Goal: Task Accomplishment & Management: Use online tool/utility

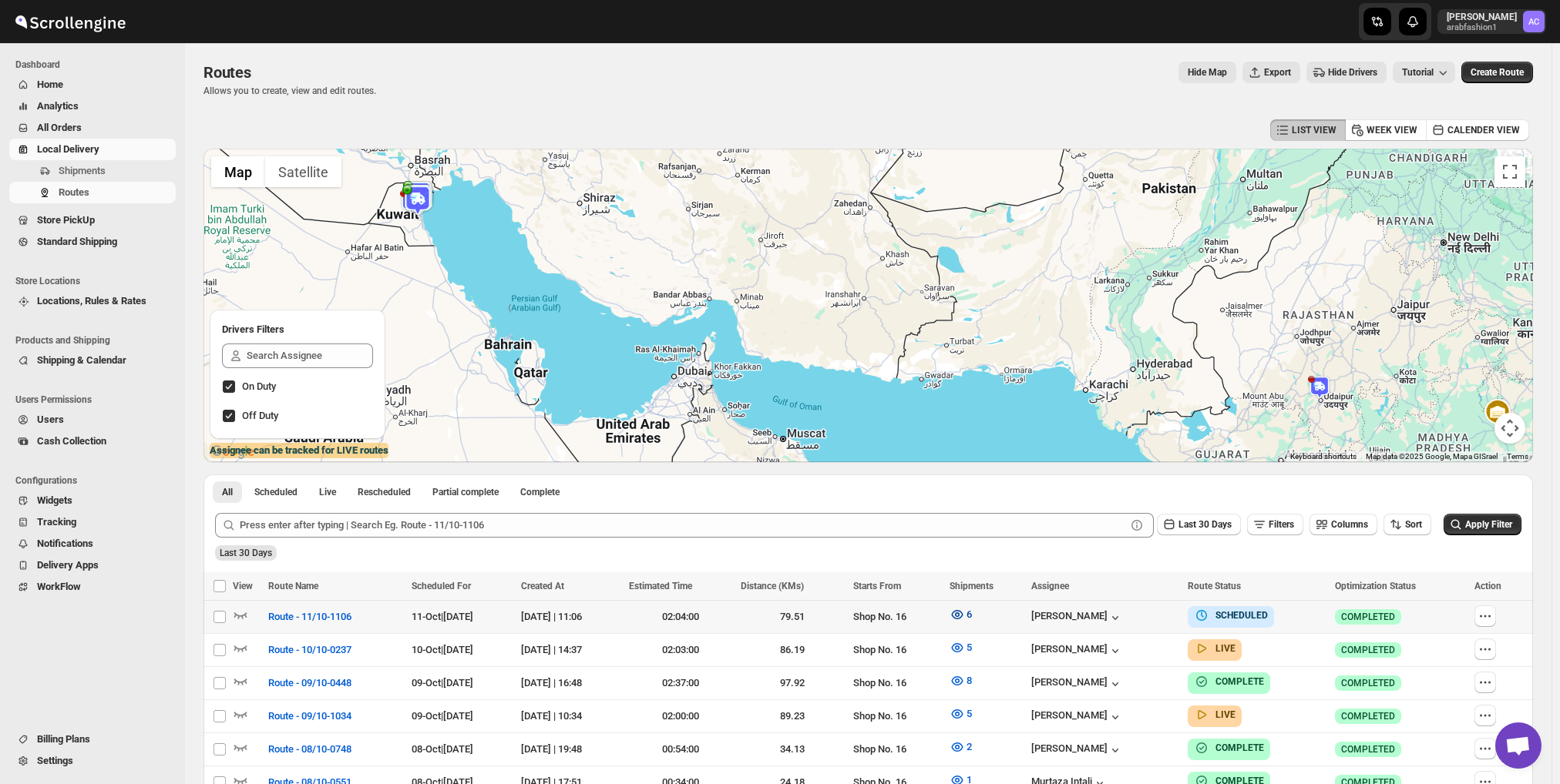
scroll to position [1101, 0]
click at [965, 613] on icon "button" at bounding box center [958, 615] width 15 height 15
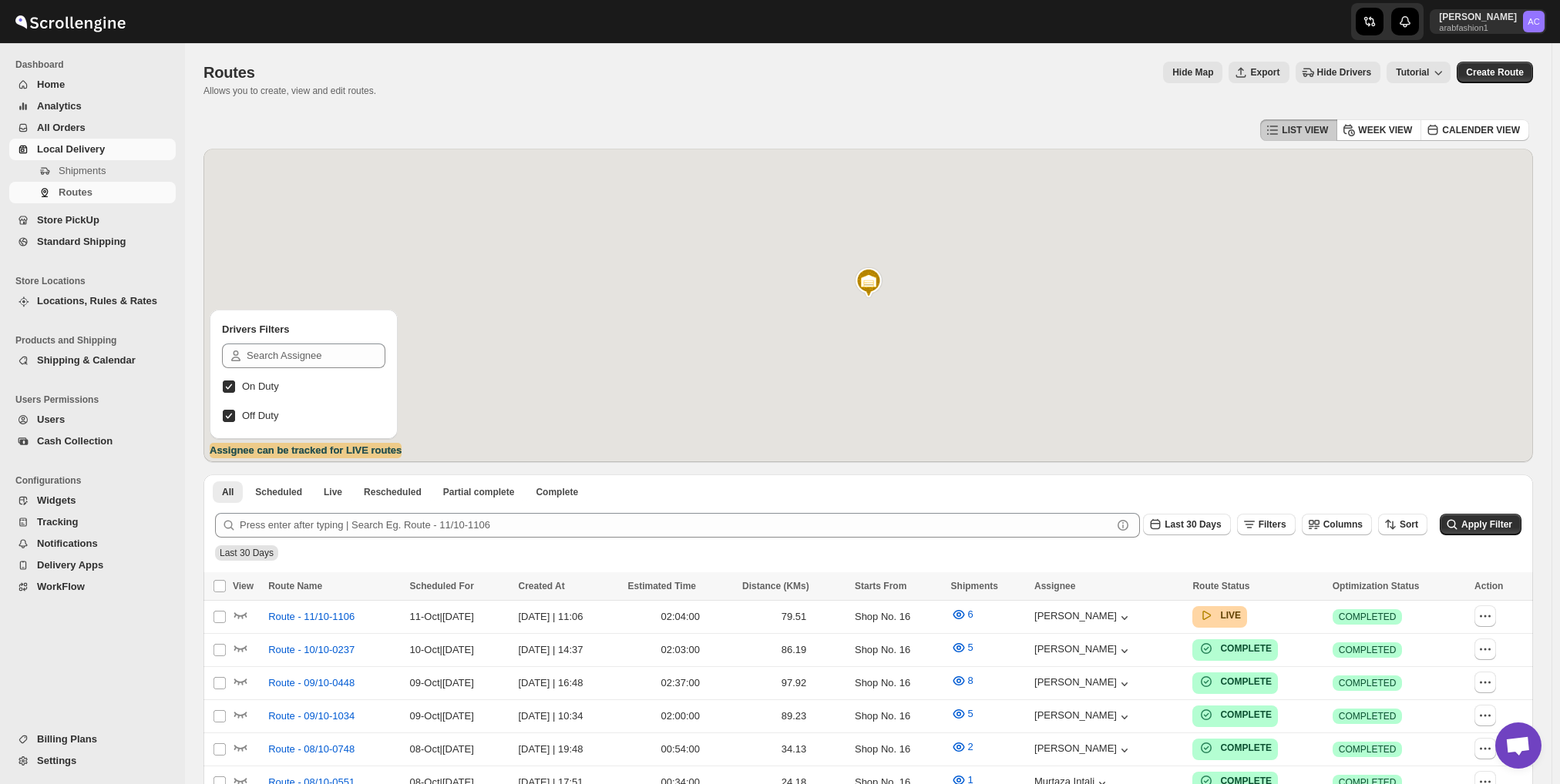
scroll to position [1101, 0]
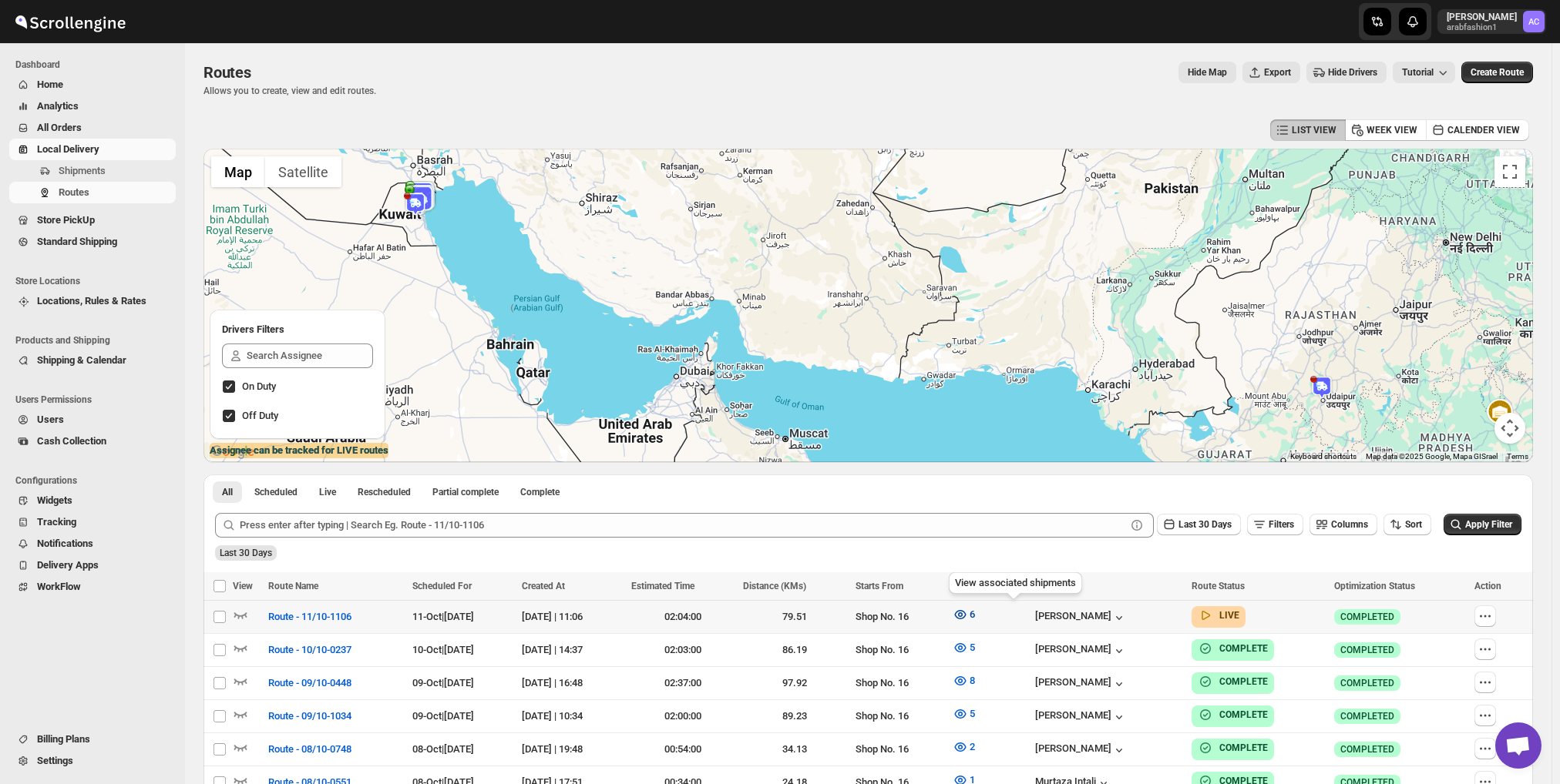
click at [985, 614] on button "6" at bounding box center [964, 615] width 41 height 24
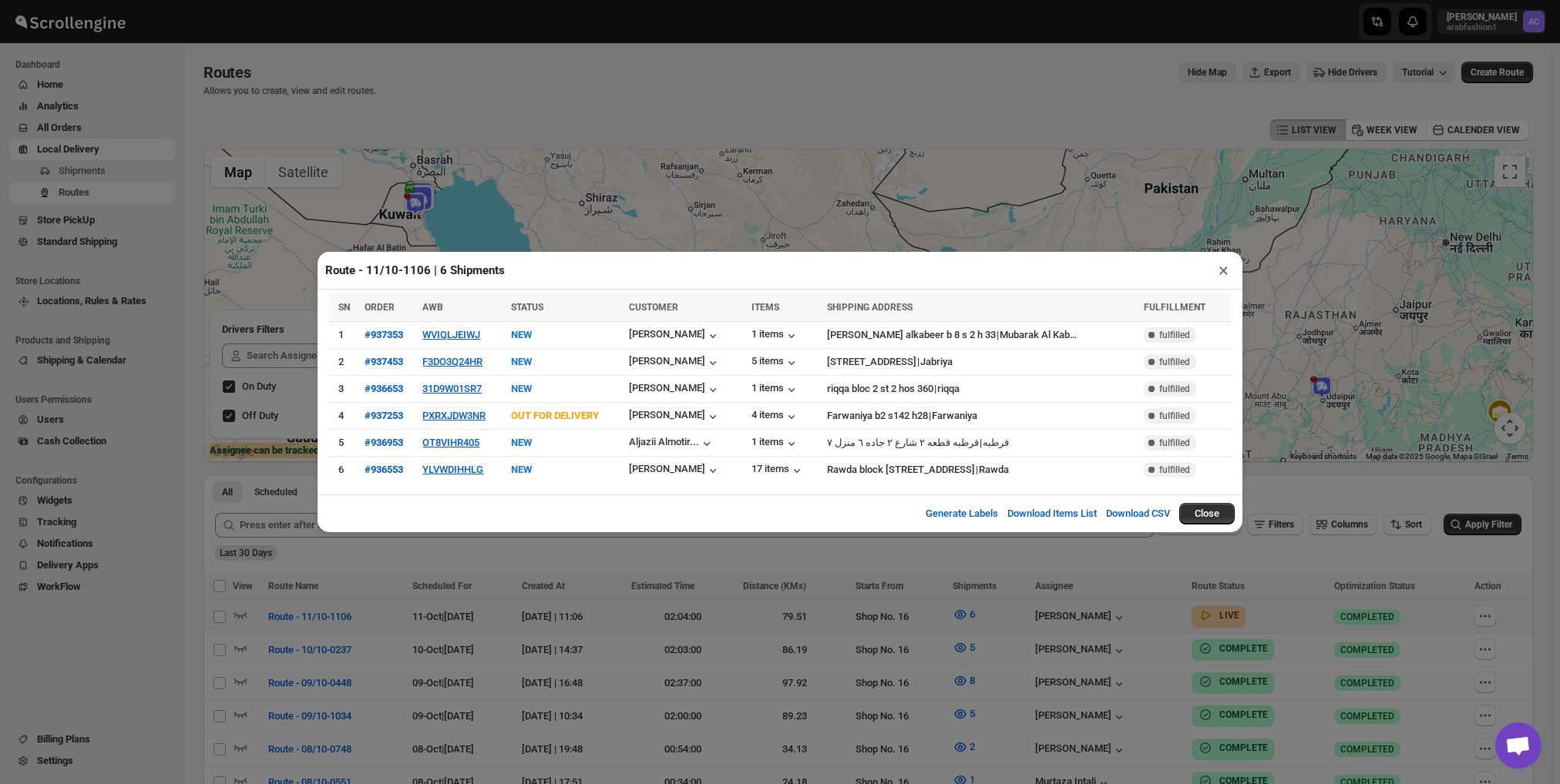
click at [1209, 512] on button "Close" at bounding box center [1207, 514] width 55 height 21
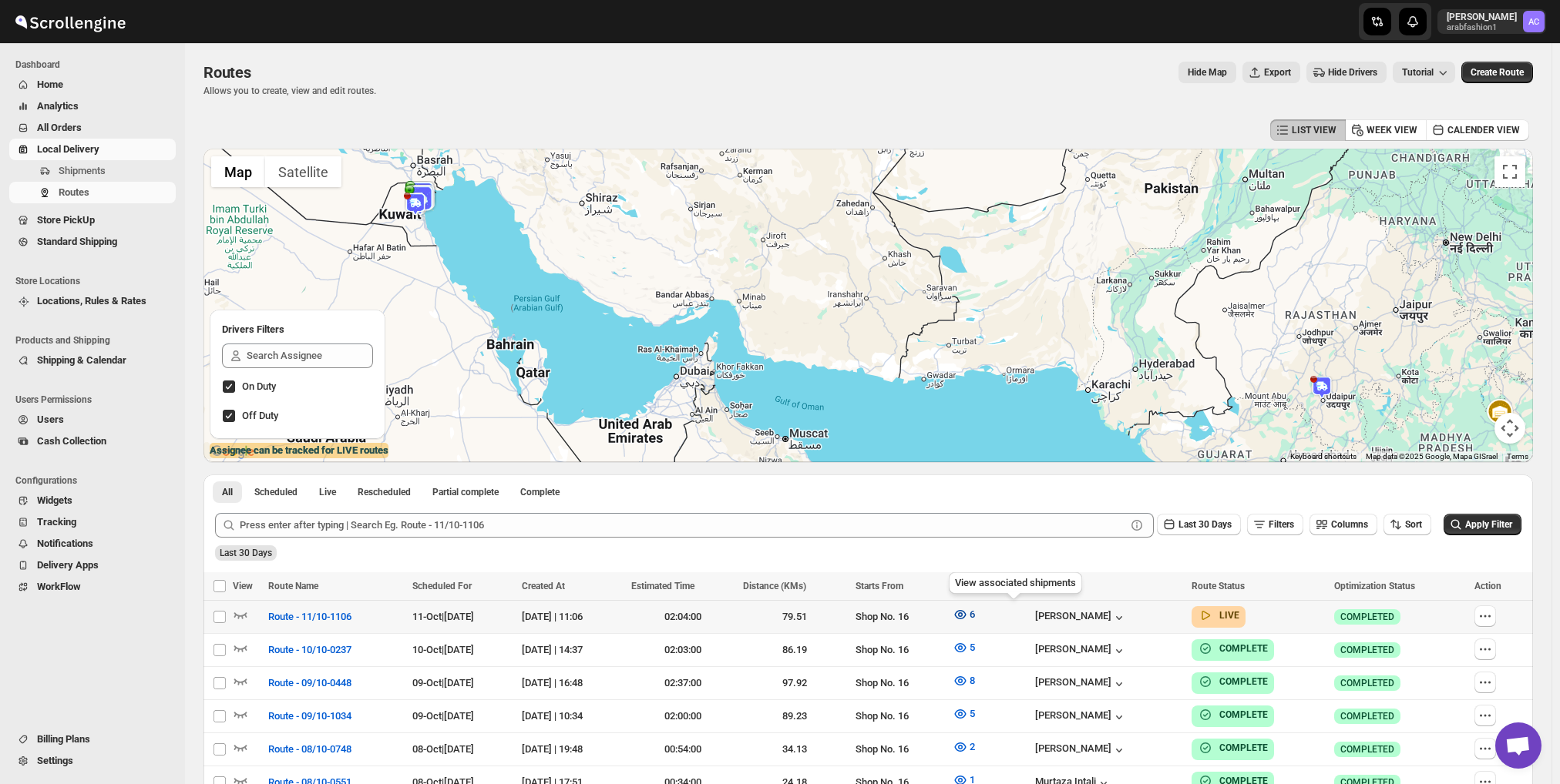
click at [975, 620] on span "6" at bounding box center [972, 615] width 6 height 12
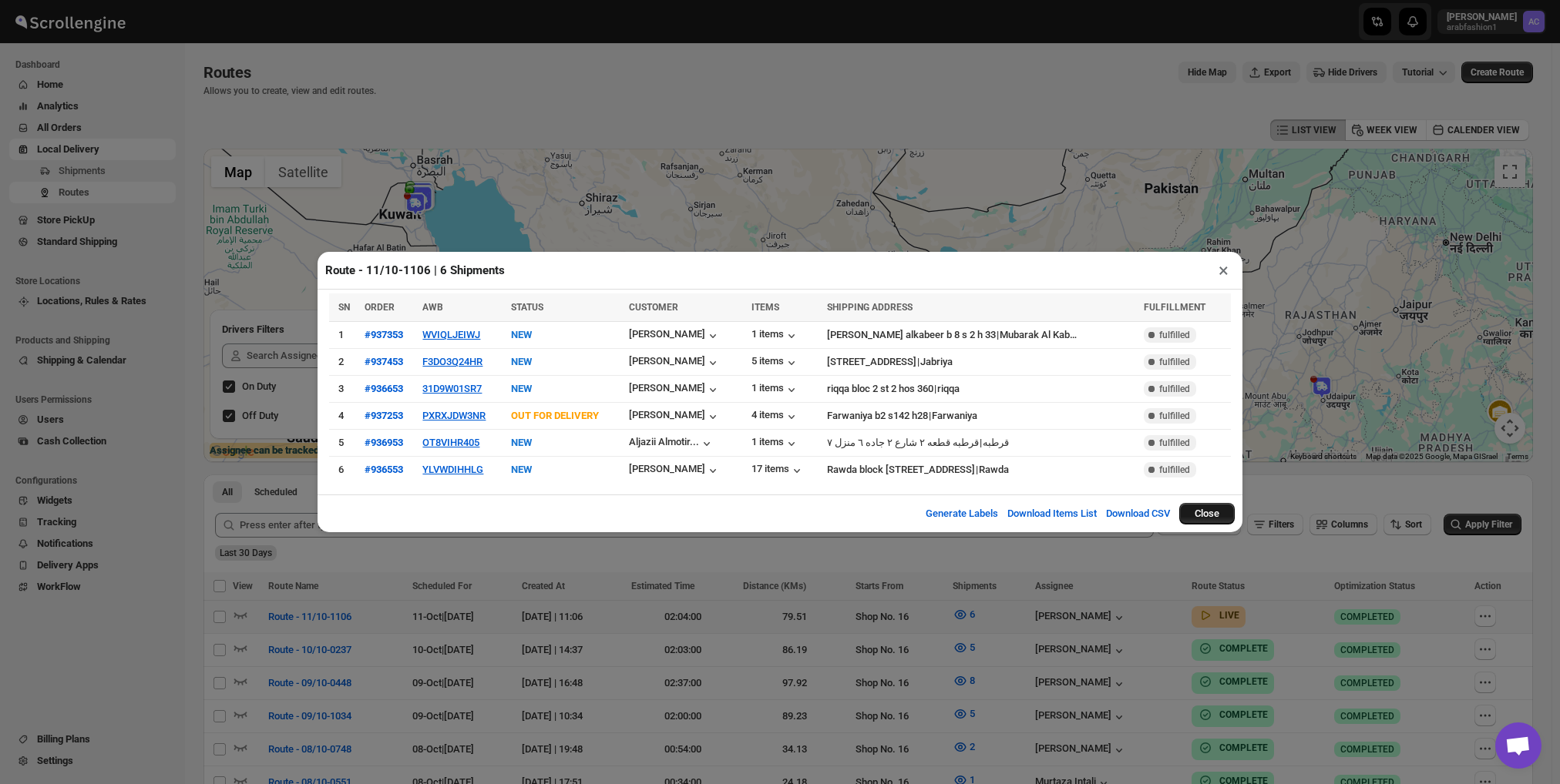
click at [1227, 507] on button "Close" at bounding box center [1207, 514] width 55 height 21
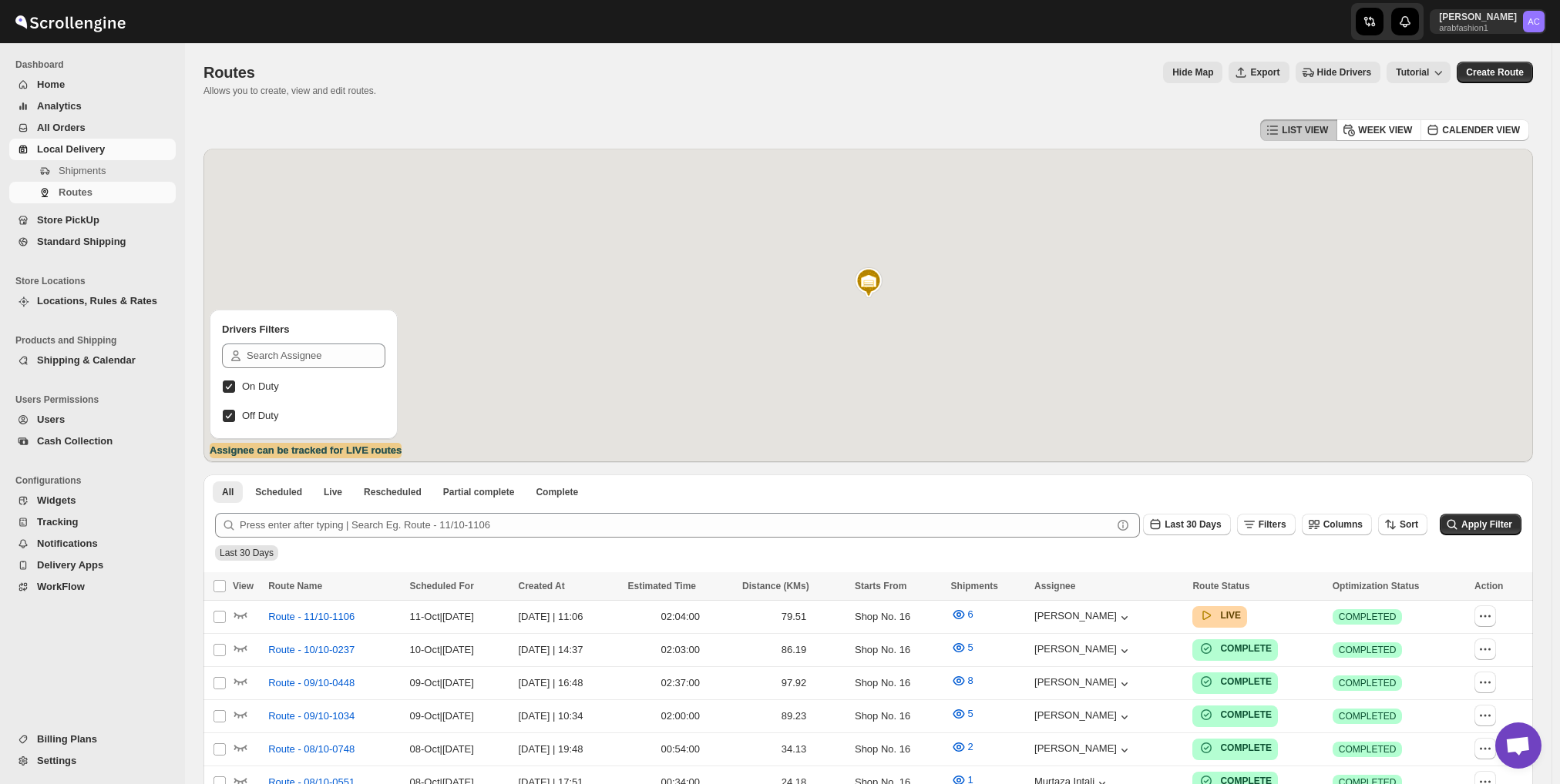
scroll to position [1101, 0]
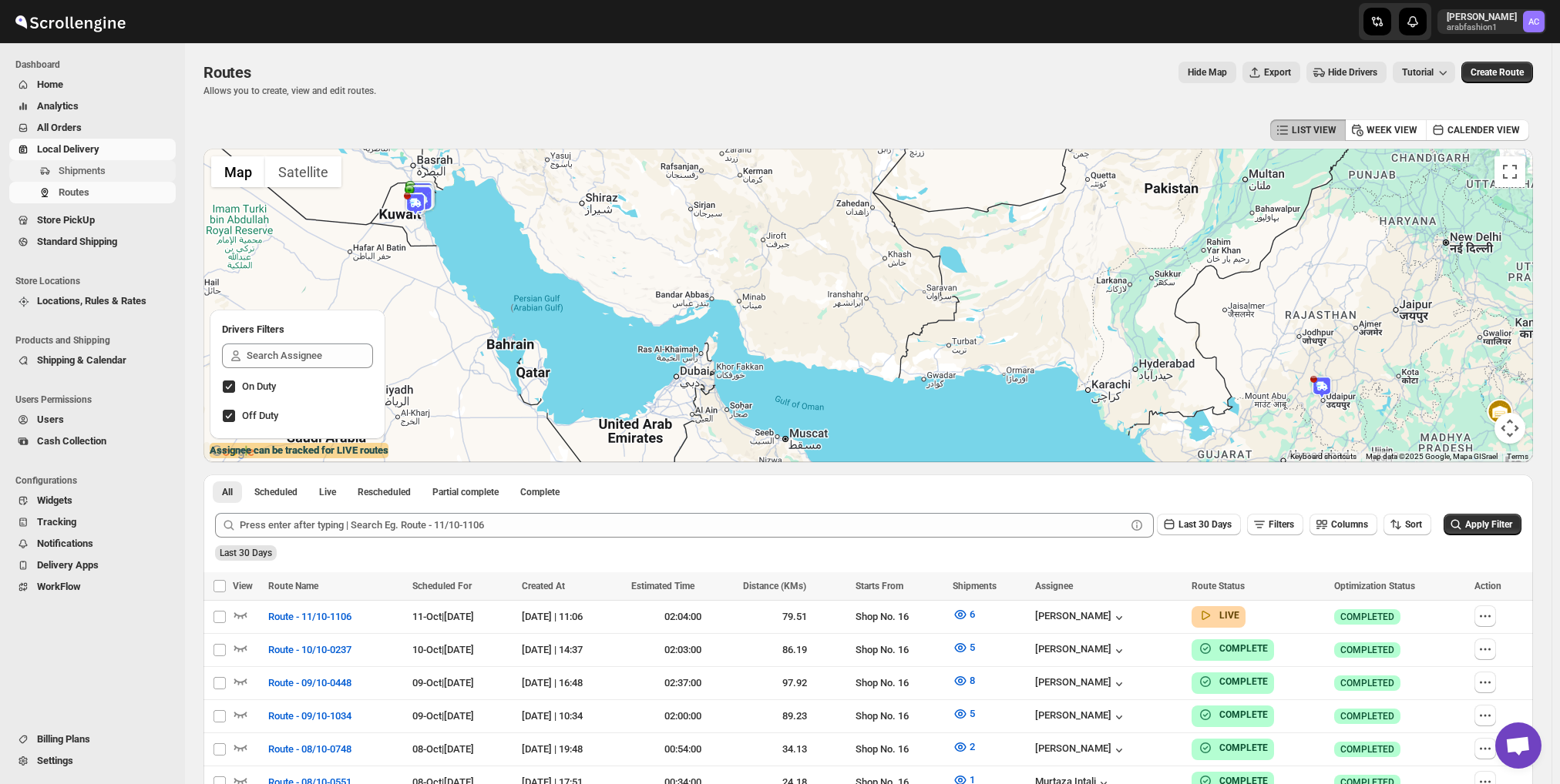
click at [86, 171] on span "Shipments" at bounding box center [82, 170] width 47 height 12
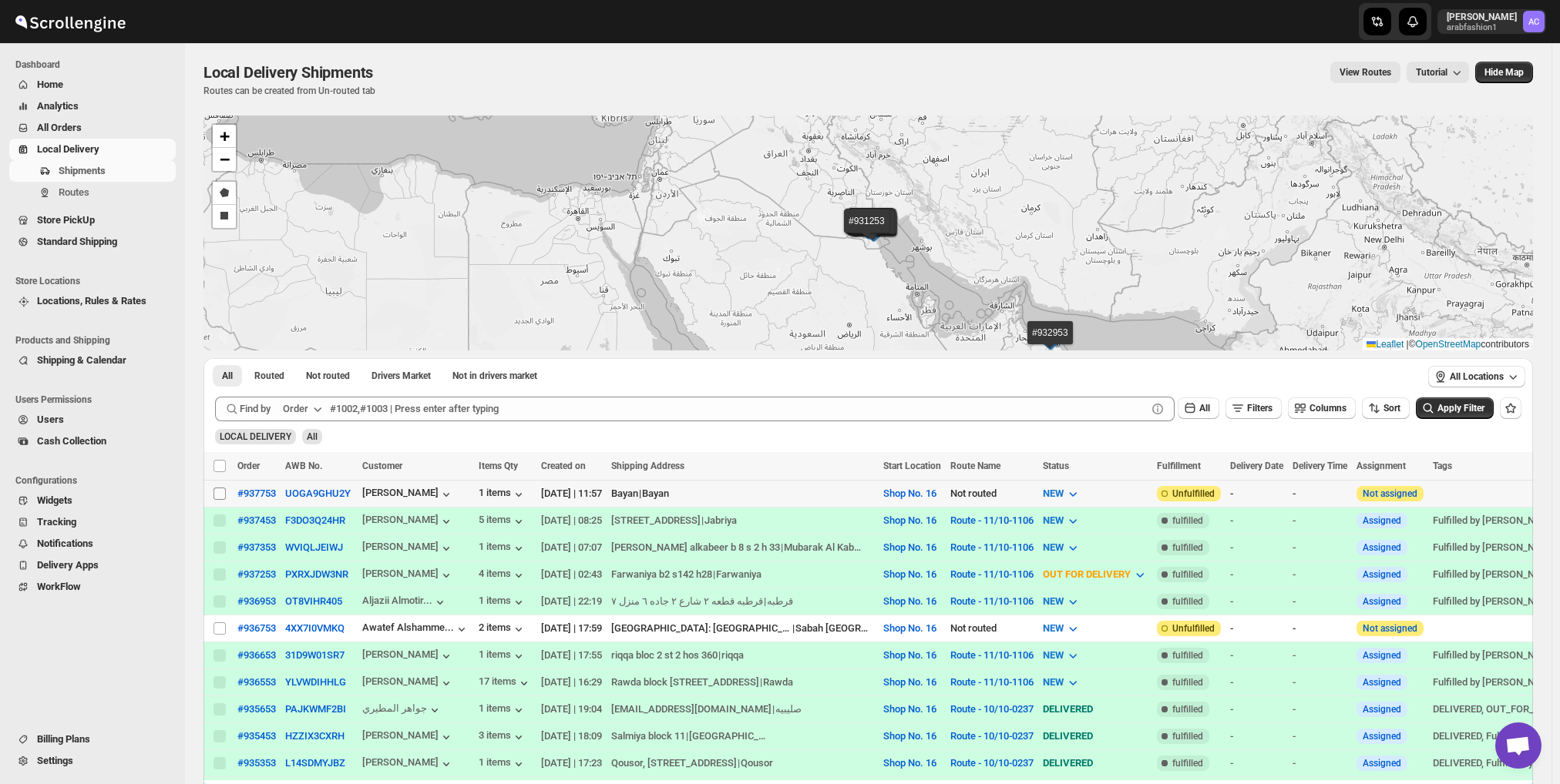
click at [222, 490] on input "Select shipment" at bounding box center [220, 494] width 13 height 13
checkbox input "true"
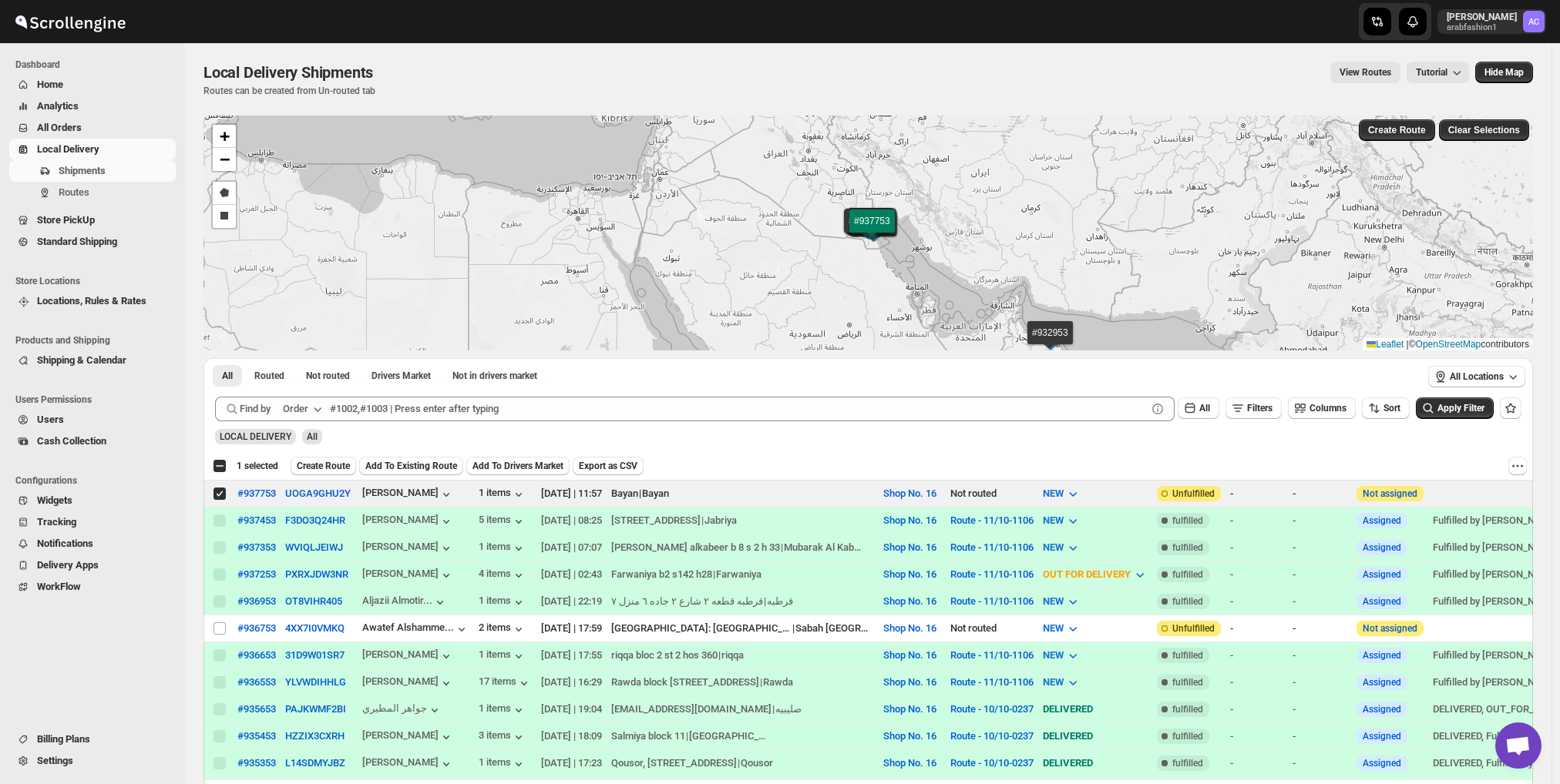
click at [340, 463] on span "Create Route" at bounding box center [322, 466] width 53 height 13
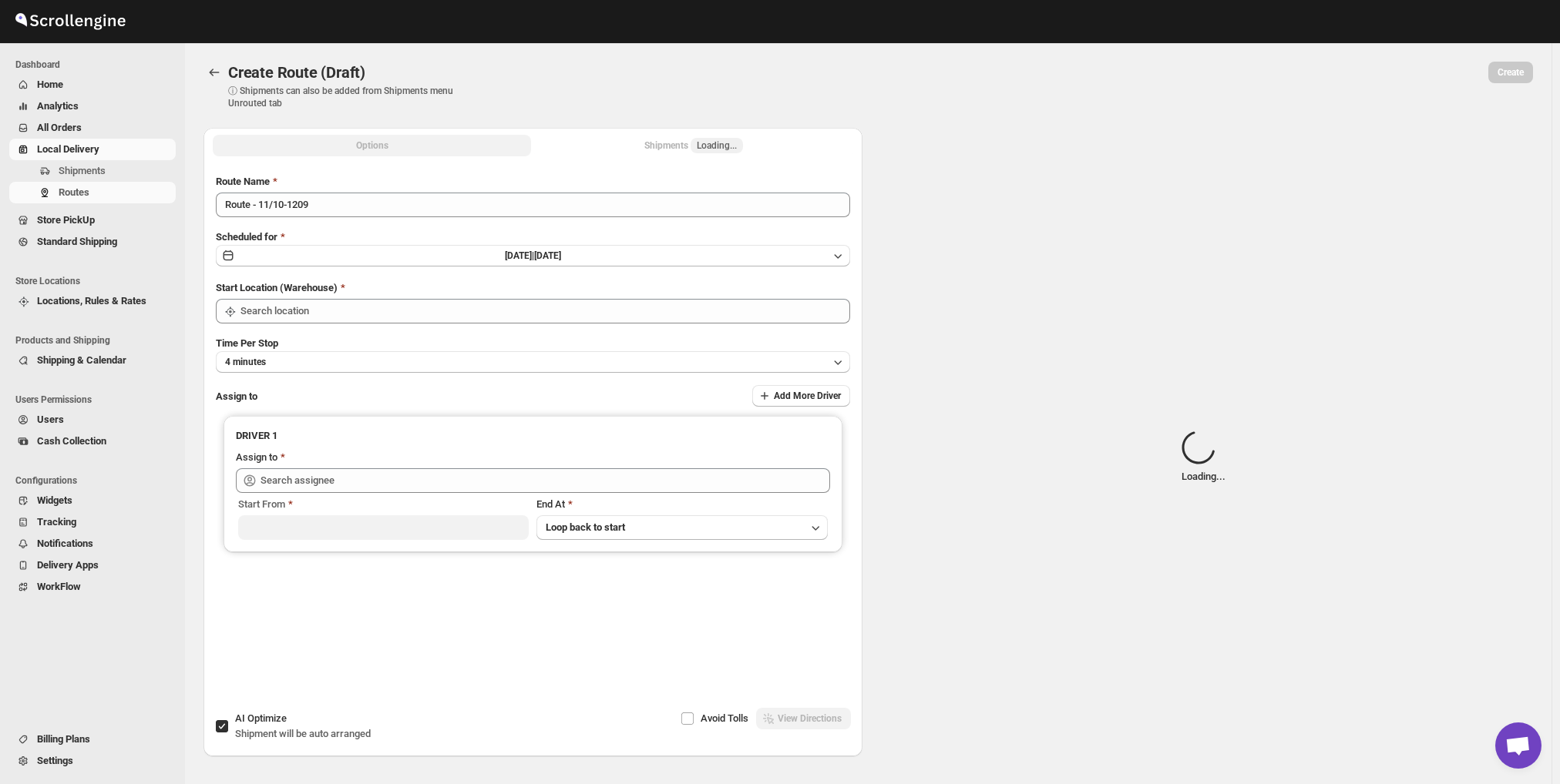
type input "Shop No. 16"
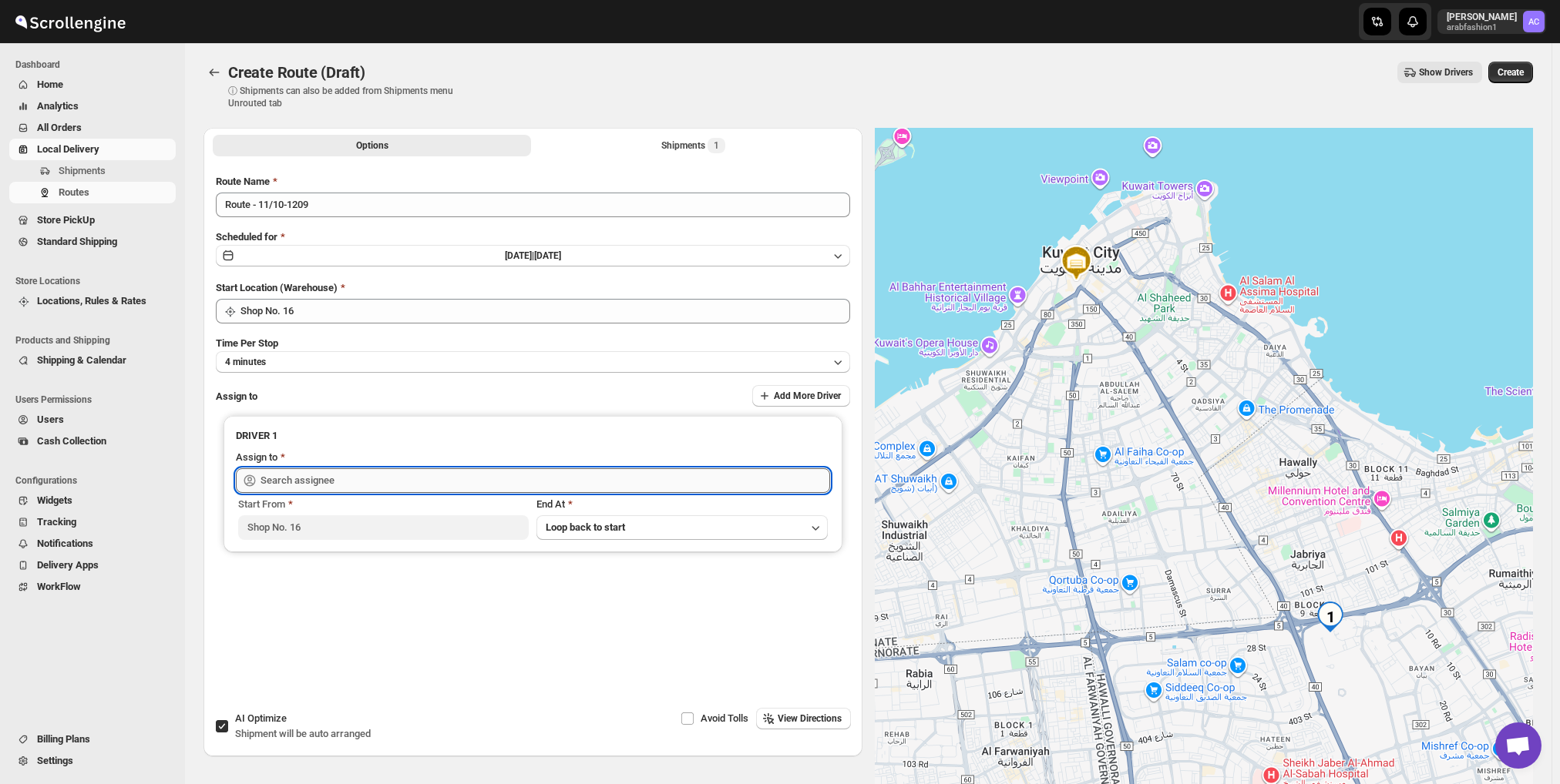
click at [464, 472] on input "text" at bounding box center [545, 480] width 569 height 24
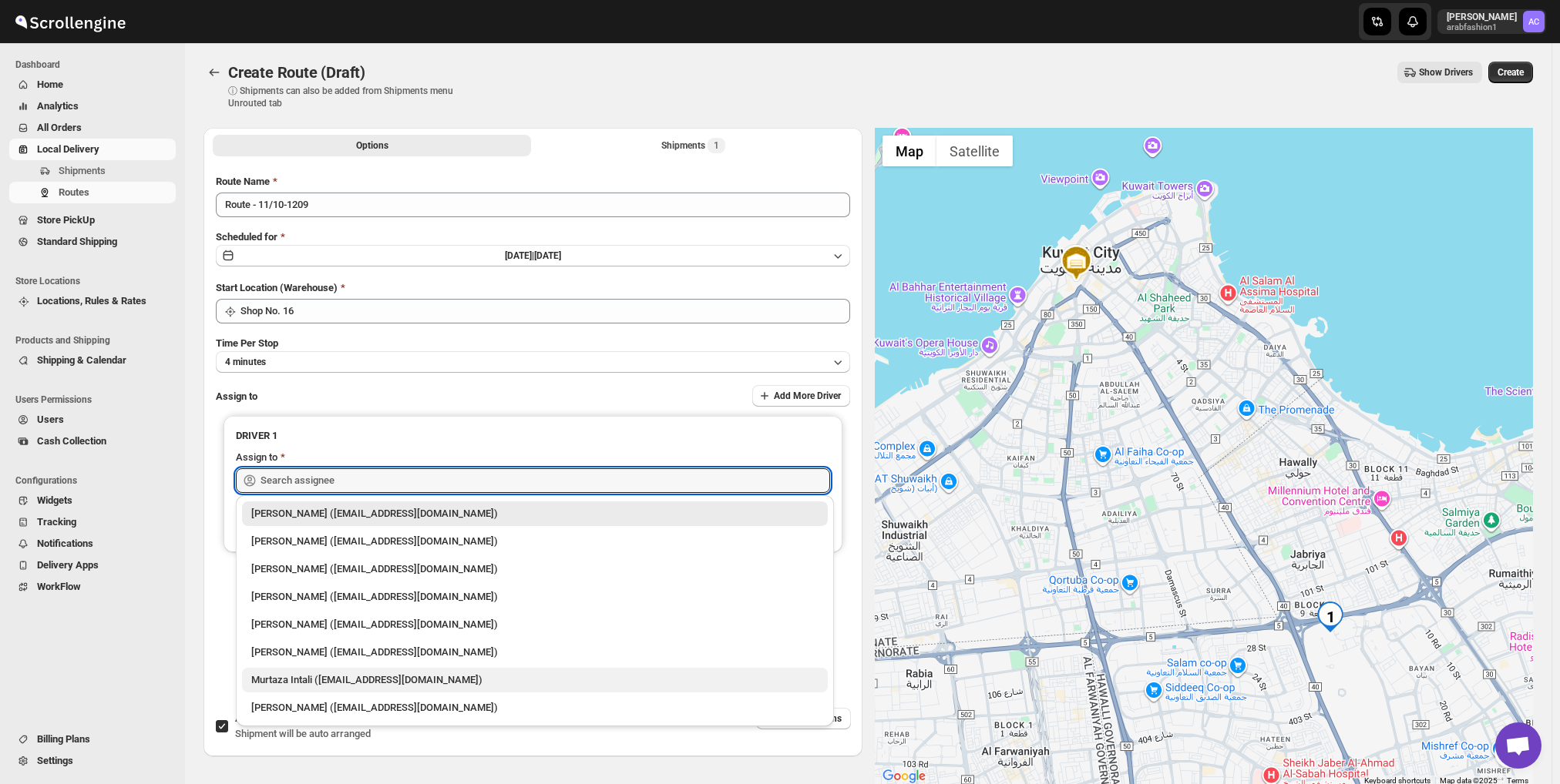
click at [352, 688] on div "Murtaza Intali (intaliwalamurtaza@gmail.com)" at bounding box center [535, 679] width 586 height 24
type input "Murtaza Intali (intaliwalamurtaza@gmail.com)"
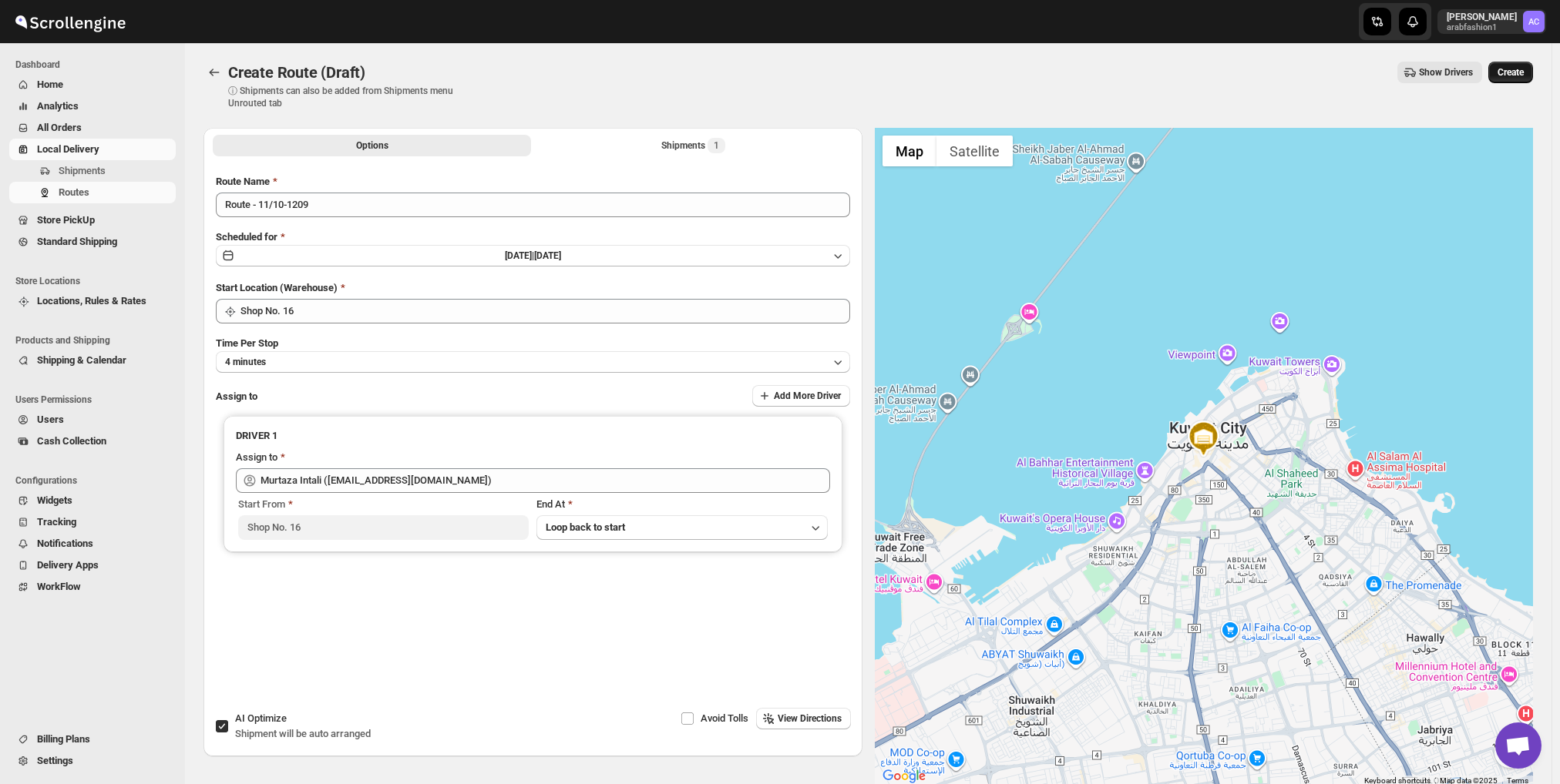
click at [1513, 68] on span "Create" at bounding box center [1511, 72] width 26 height 13
